Goal: Find specific page/section: Find specific page/section

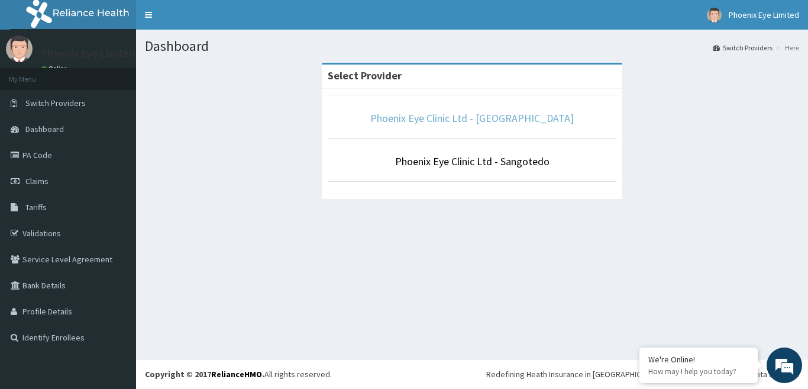
click at [446, 118] on link "Phoenix Eye Clinic Ltd - [GEOGRAPHIC_DATA]" at bounding box center [471, 118] width 203 height 14
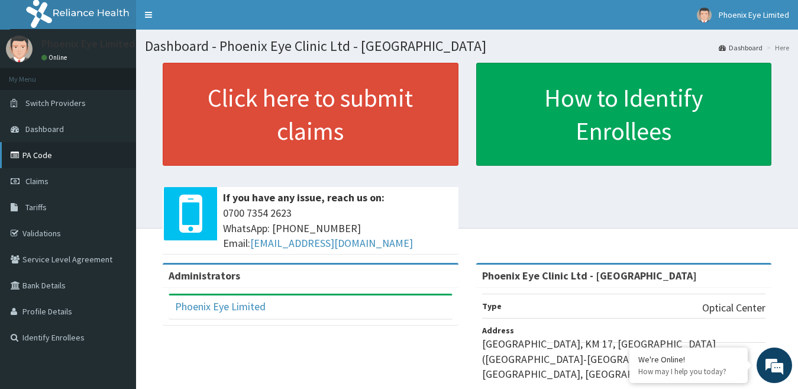
click at [45, 154] on link "PA Code" at bounding box center [68, 155] width 136 height 26
